Goal: Check status: Check status

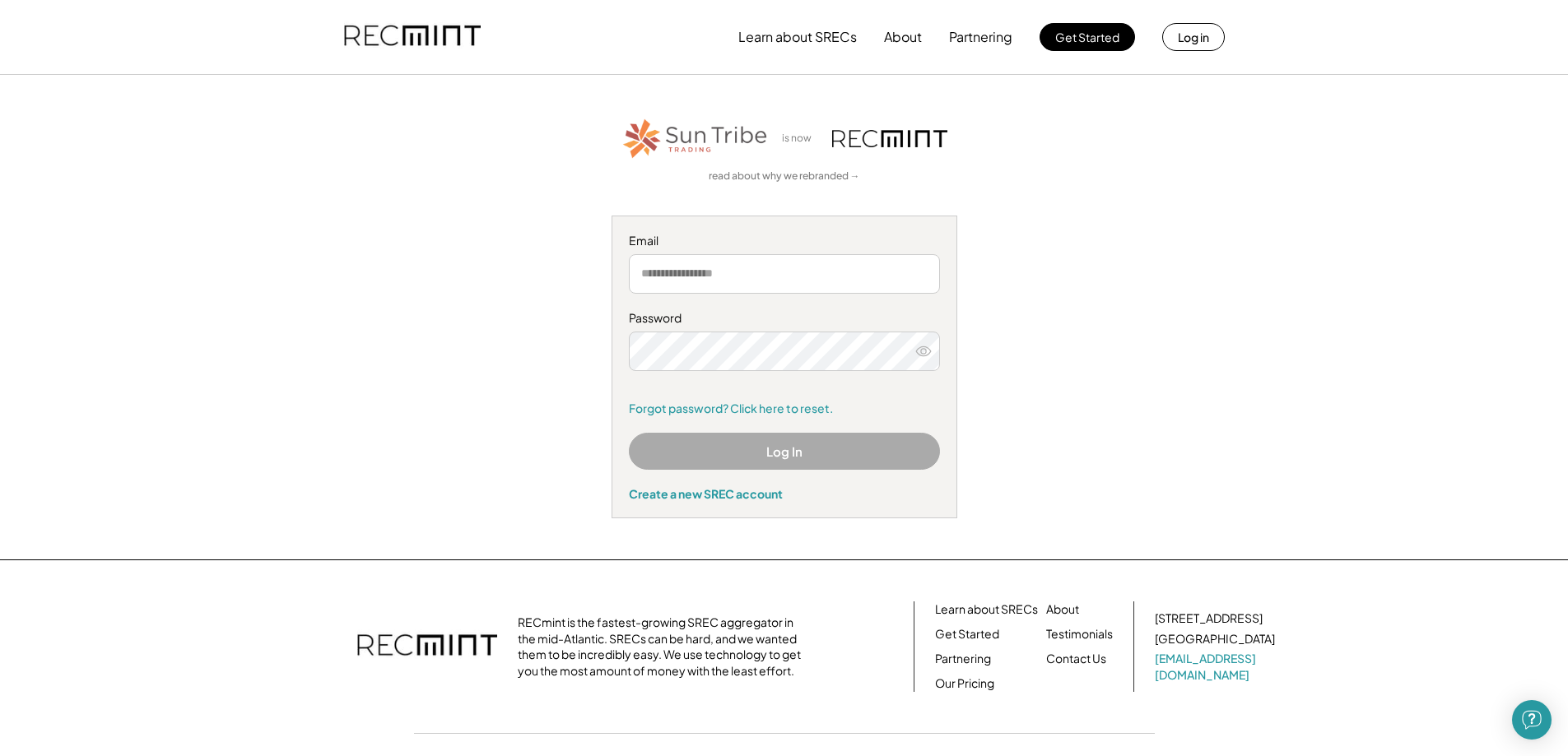
type input "**********"
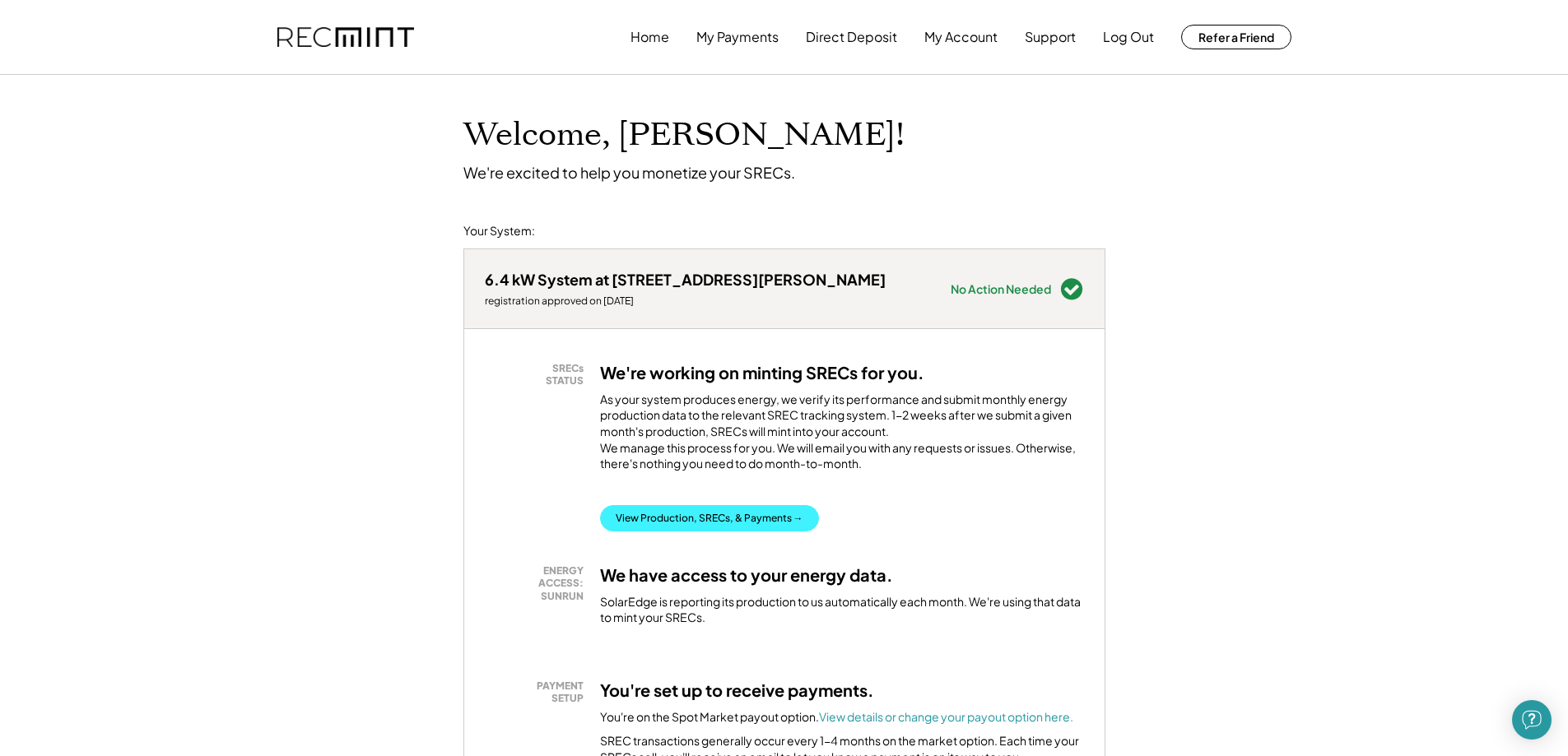
click at [644, 525] on button "View Production, SRECs, & Payments →" at bounding box center [709, 519] width 219 height 27
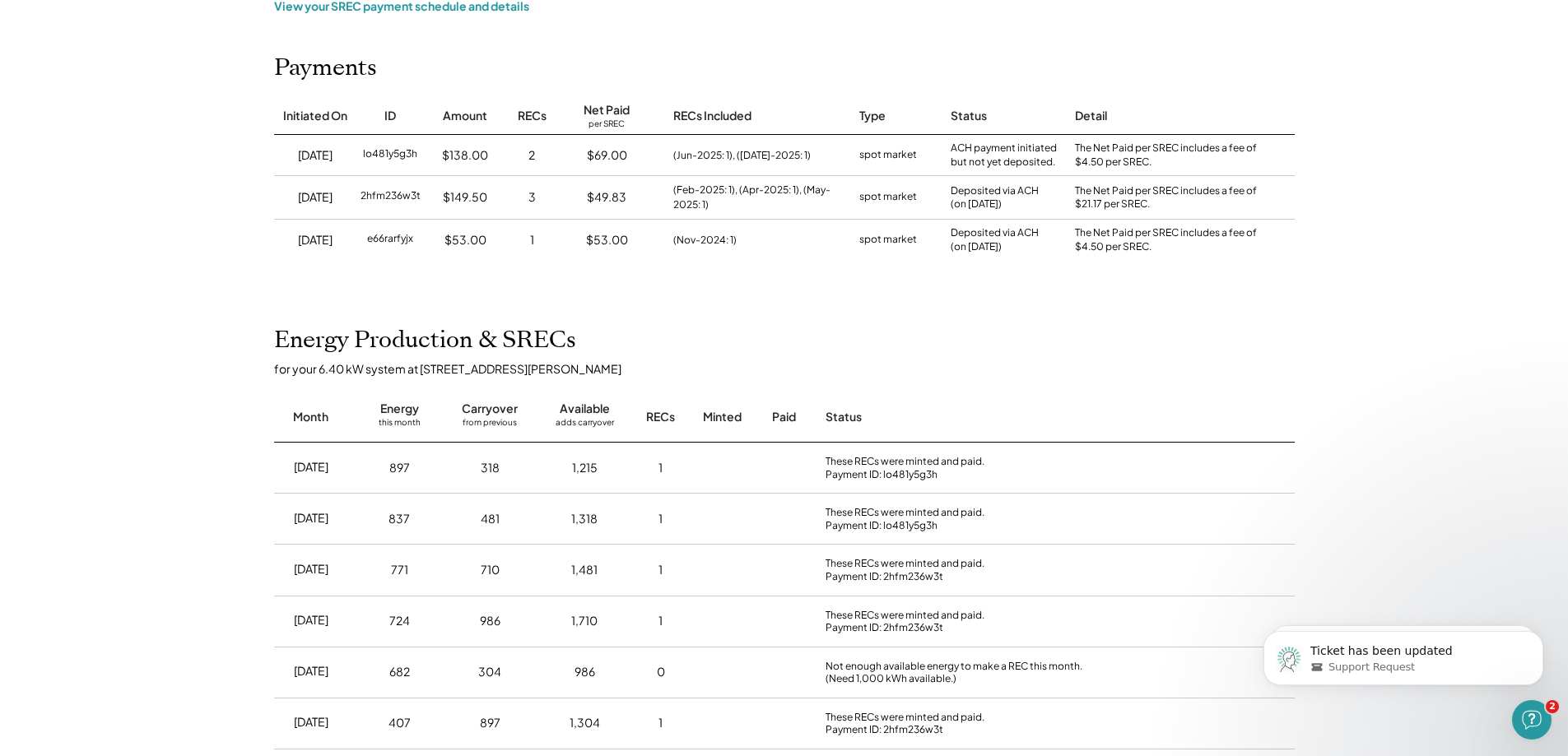
scroll to position [329, 0]
